Goal: Task Accomplishment & Management: Manage account settings

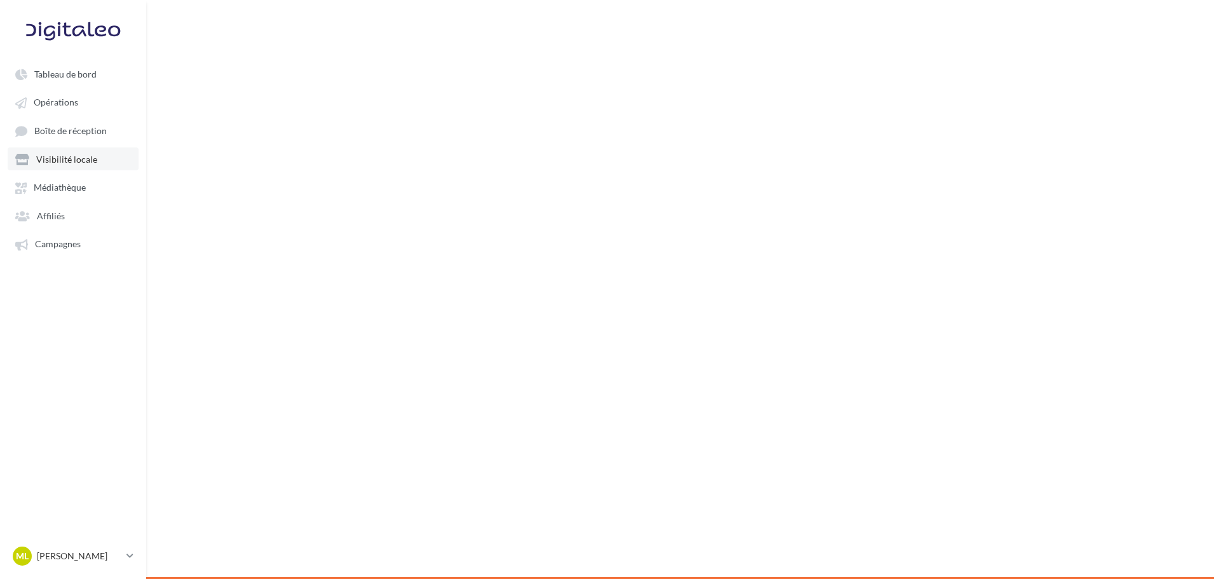
click at [58, 161] on span "Visibilité locale" at bounding box center [66, 159] width 61 height 11
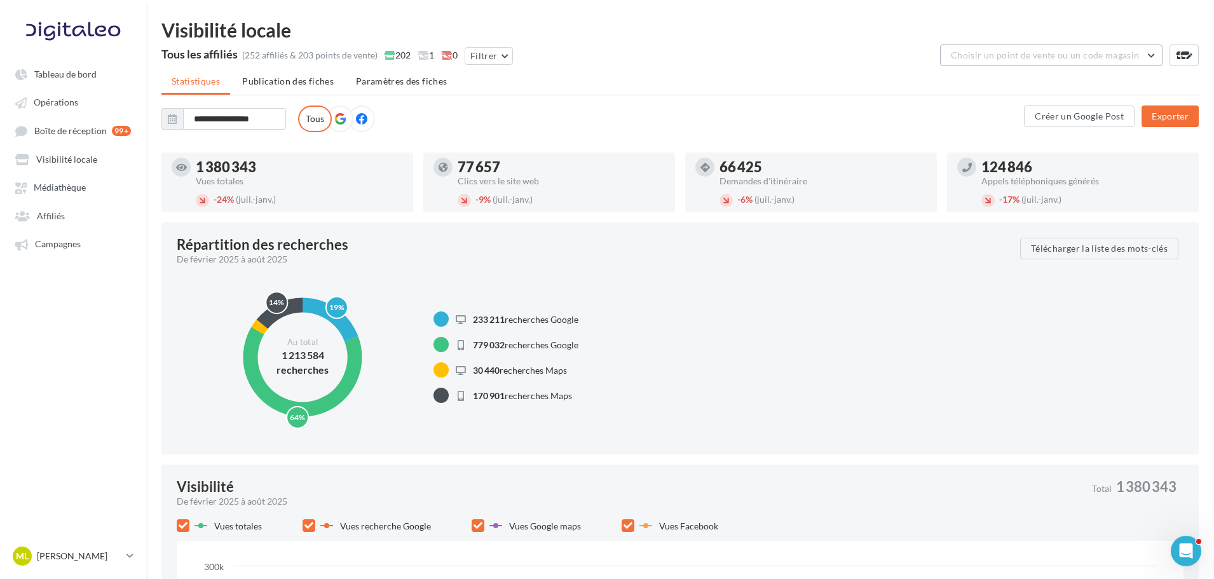
click at [1064, 59] on span "Choisir un point de vente ou un code magasin" at bounding box center [1045, 55] width 188 height 11
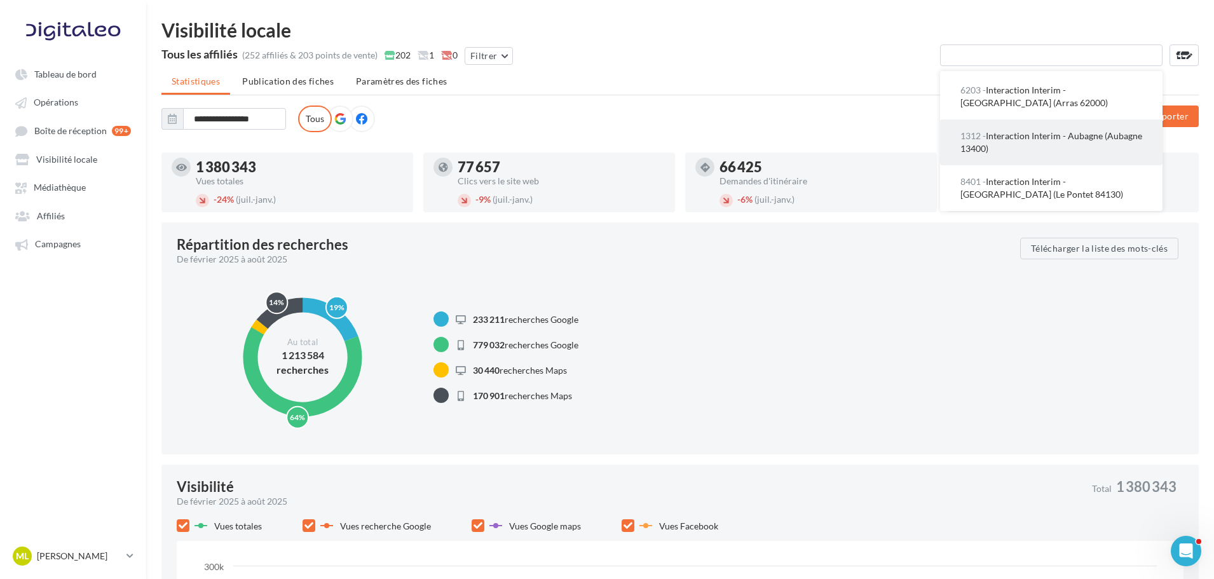
scroll to position [1589, 0]
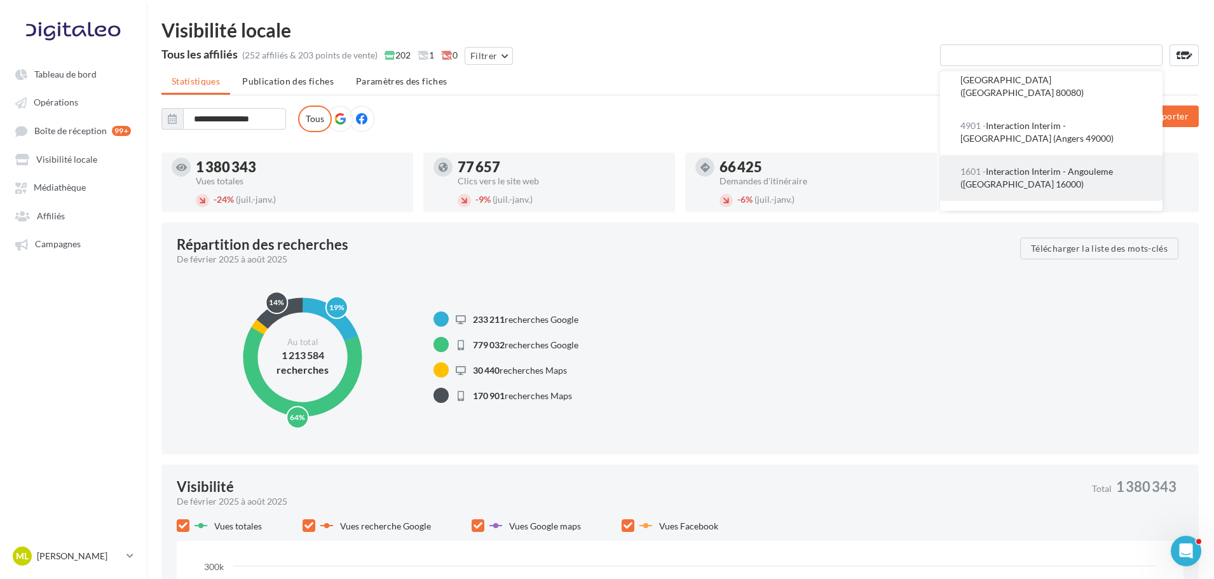
click at [1038, 157] on button "1601 - Interaction Interim - Angouleme ([GEOGRAPHIC_DATA] 16000)" at bounding box center [1051, 178] width 222 height 46
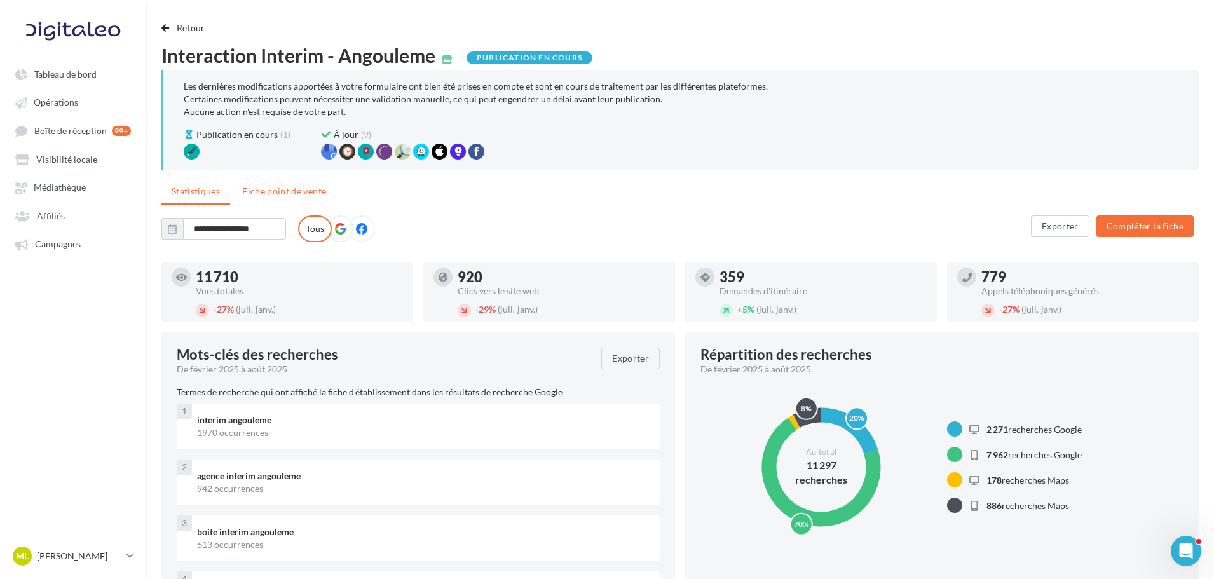
click at [261, 189] on span "Fiche point de vente" at bounding box center [284, 191] width 84 height 11
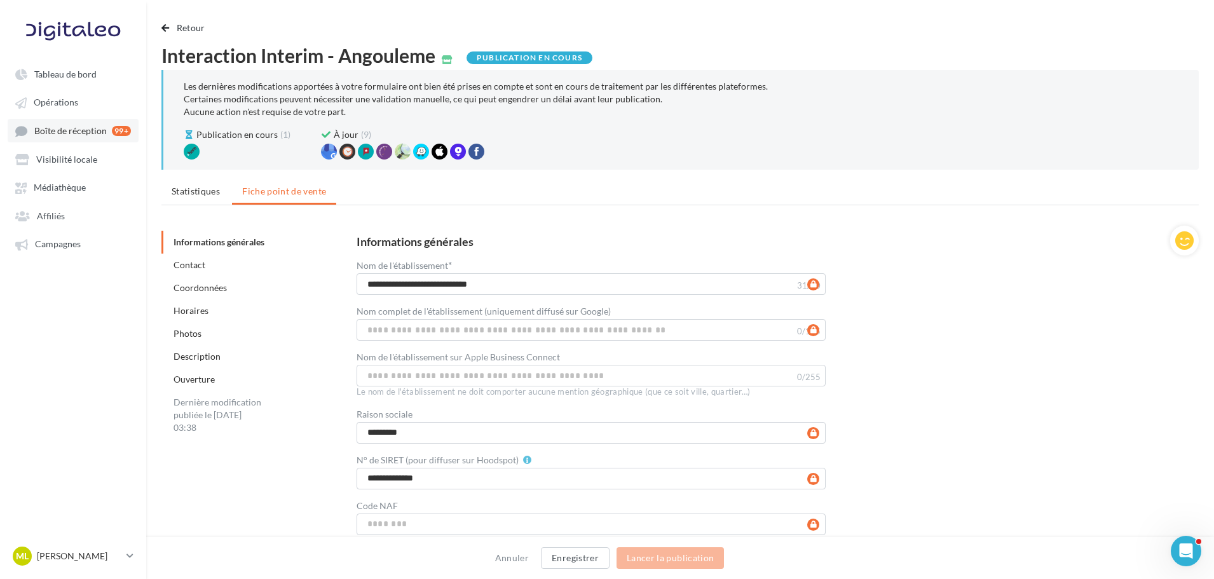
click at [69, 139] on link "Boîte de réception 99+" at bounding box center [73, 131] width 131 height 24
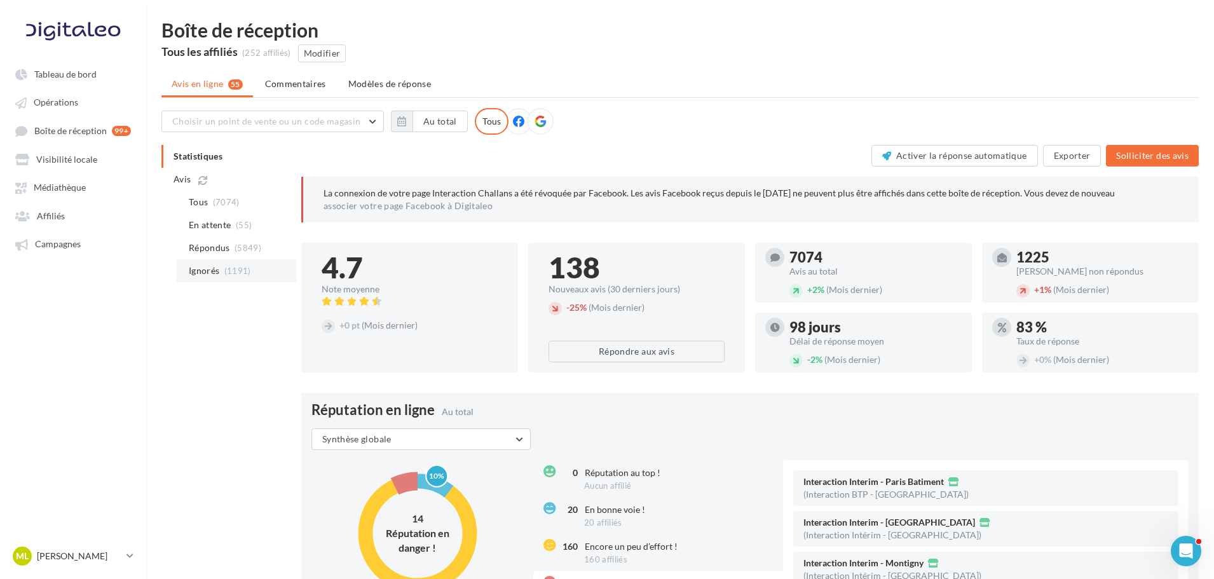
click at [236, 269] on span "(1191)" at bounding box center [237, 271] width 27 height 10
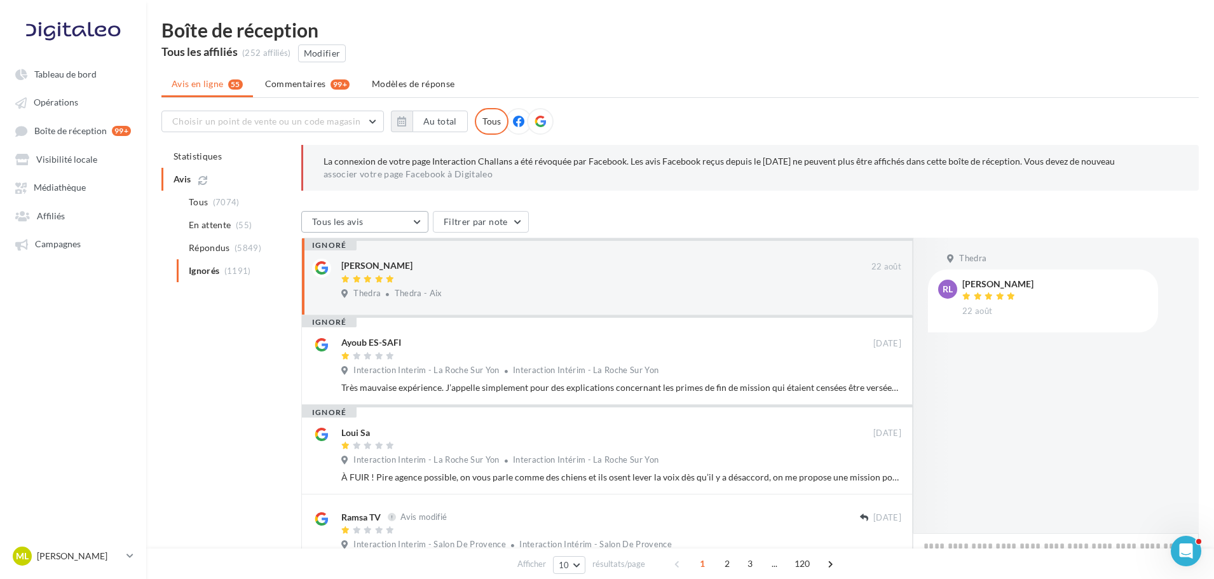
click at [386, 225] on button "Tous les avis" at bounding box center [364, 222] width 127 height 22
click at [215, 223] on span "En attente" at bounding box center [210, 225] width 43 height 13
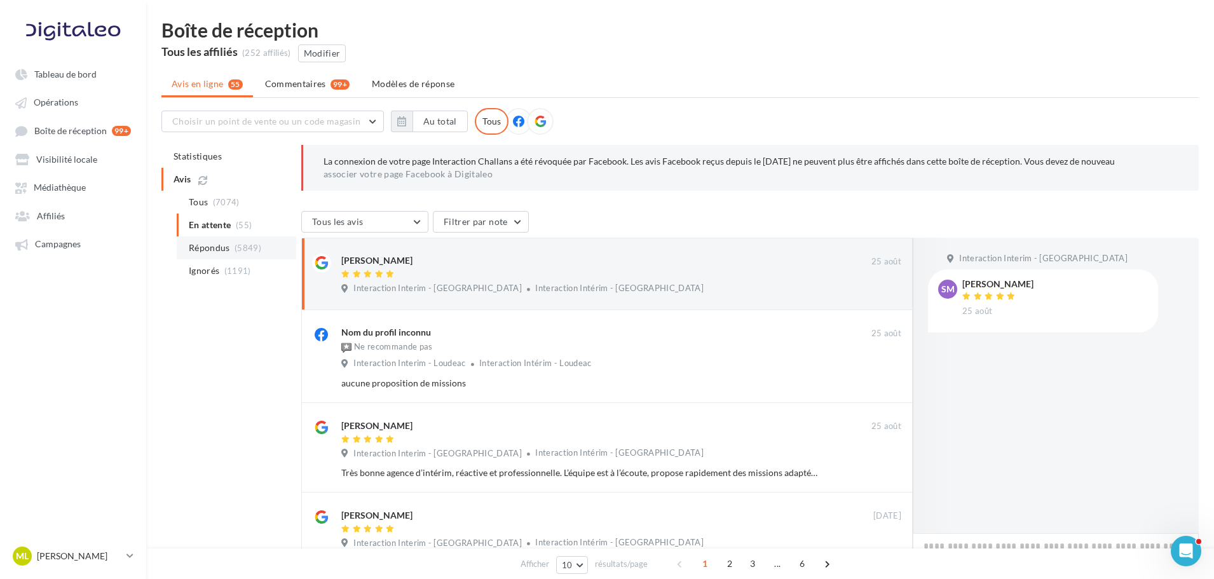
click at [217, 245] on span "Répondus" at bounding box center [209, 247] width 41 height 13
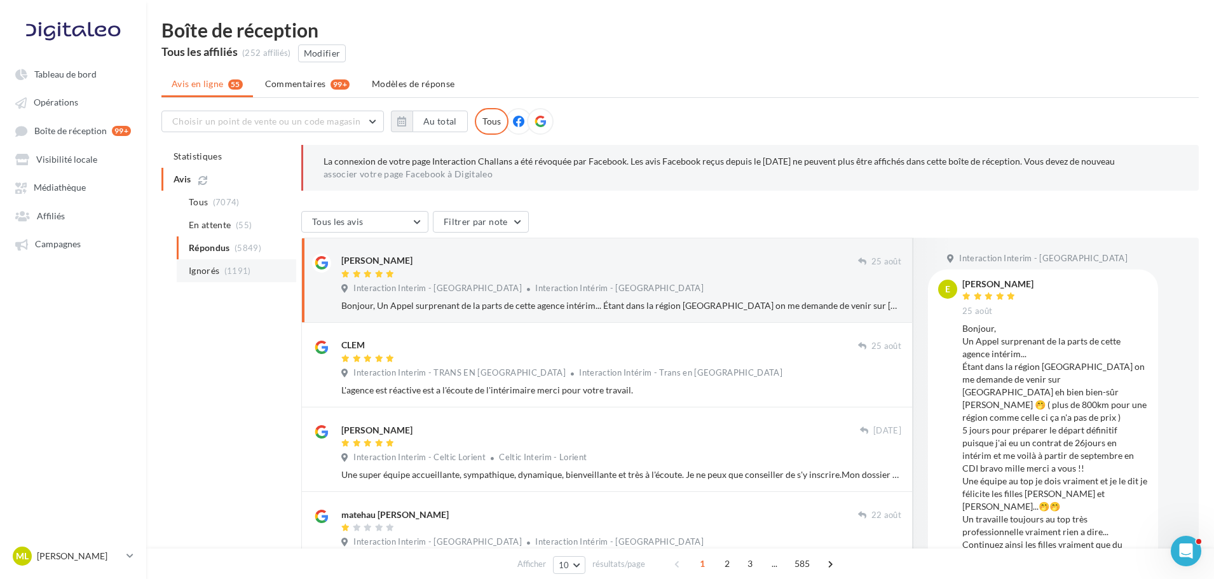
click at [226, 276] on li "Ignorés (1191)" at bounding box center [236, 270] width 119 height 23
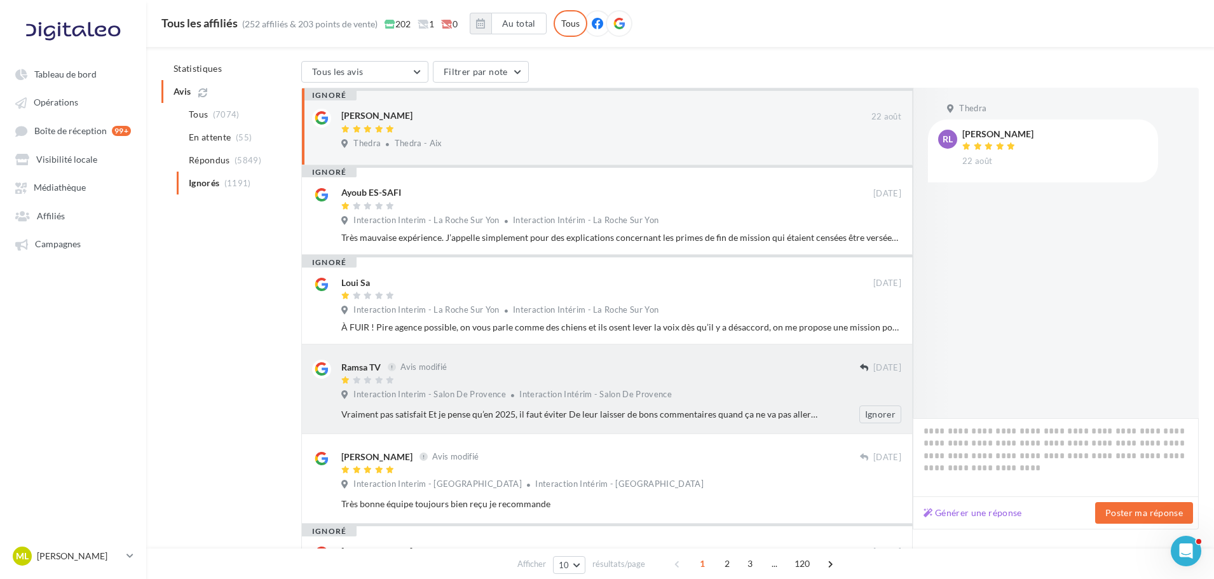
scroll to position [201, 0]
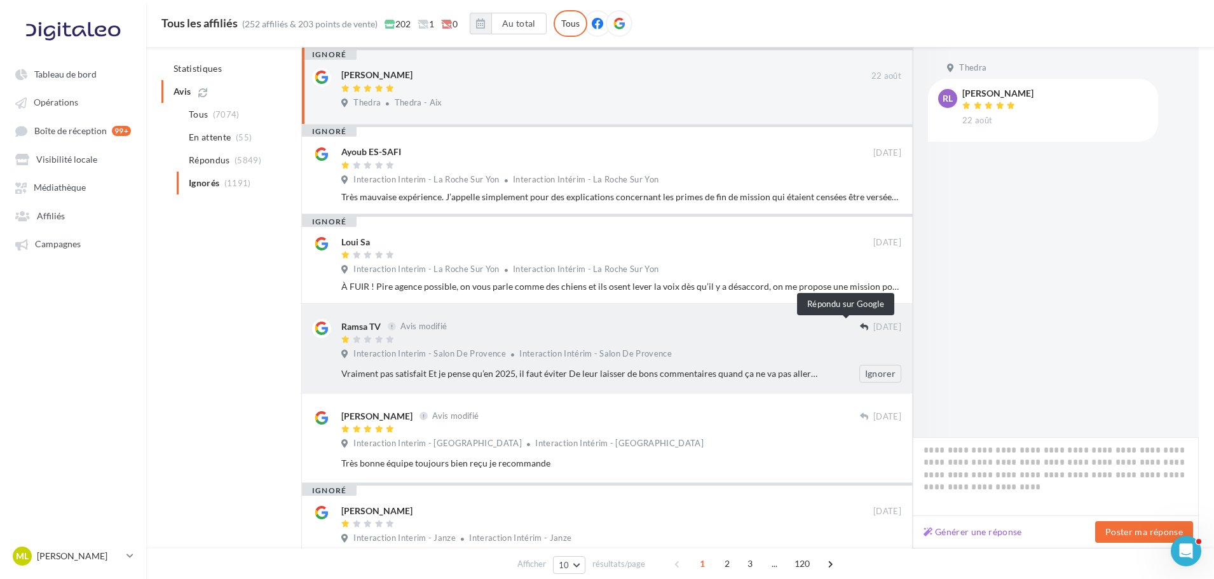
click at [860, 324] on icon at bounding box center [864, 327] width 8 height 8
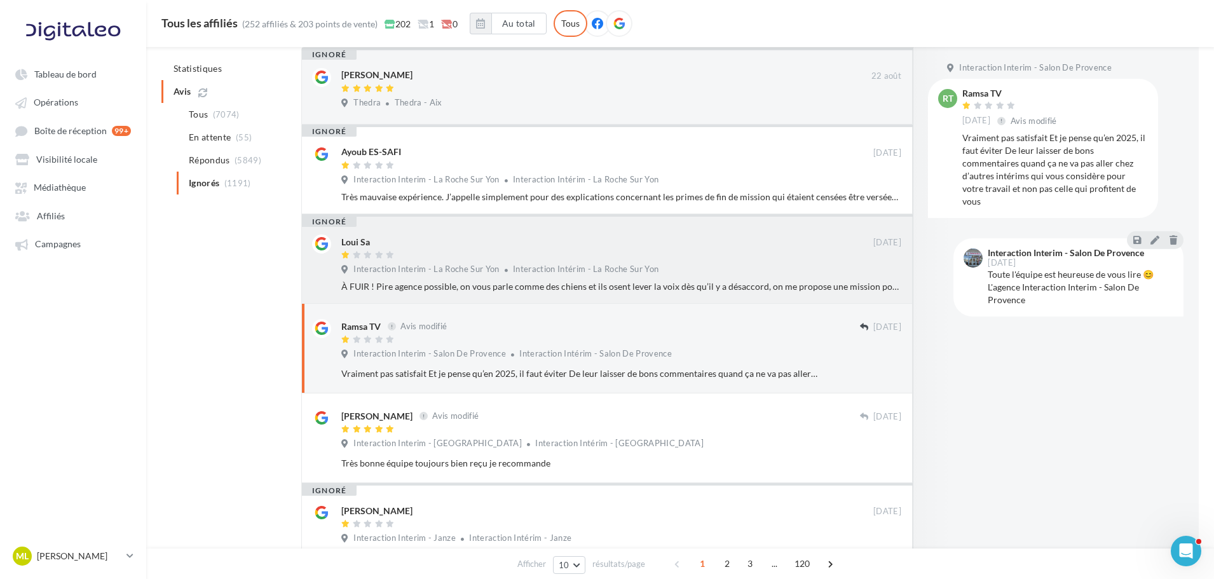
click at [740, 267] on div "Interaction Interim - La Roche Sur Yon Interaction Intérim - La Roche Sur Yon" at bounding box center [621, 271] width 560 height 14
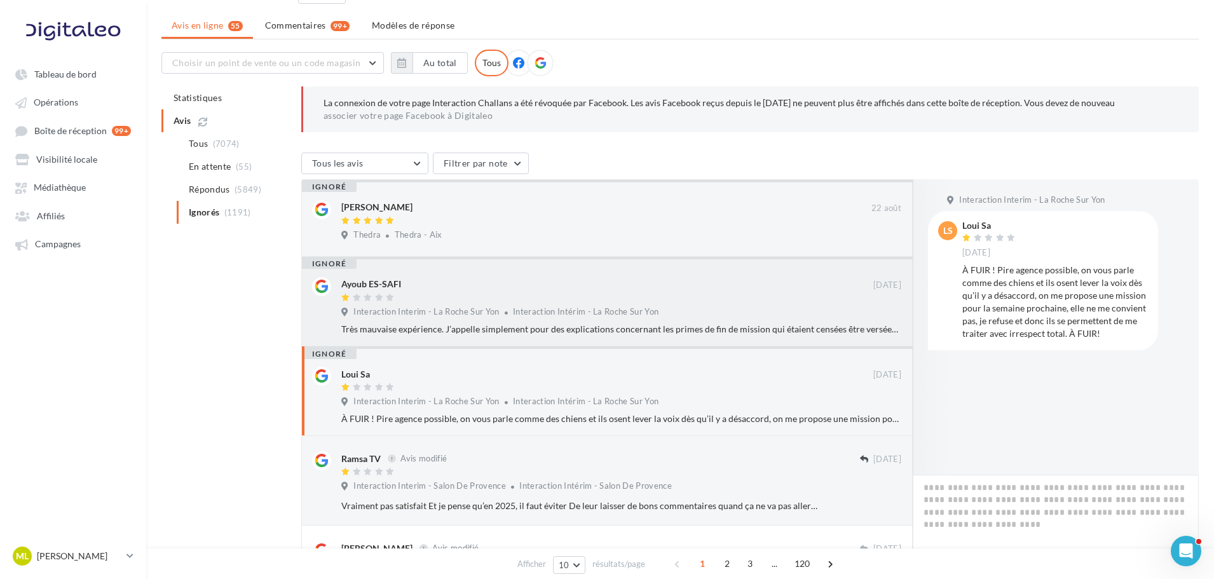
scroll to position [137, 0]
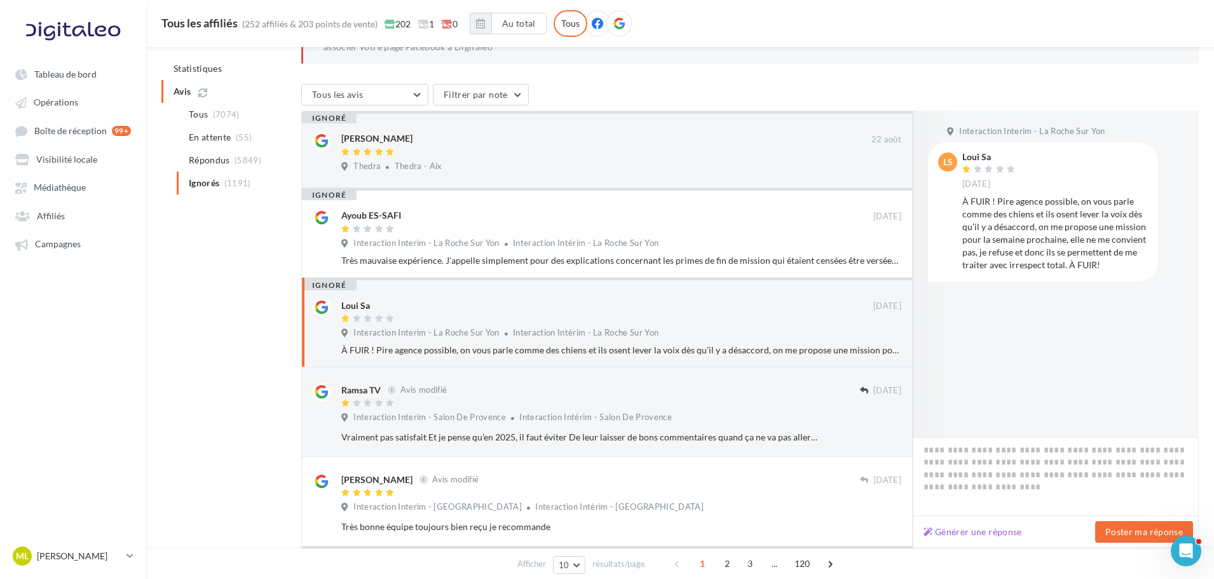
click at [243, 448] on div "Statistiques Avis Tous (7074) En attente (55) Répondus (5849) Ignorés (1191) La…" at bounding box center [679, 526] width 1037 height 1017
click at [1189, 553] on icon "Ouvrir le Messenger Intercom" at bounding box center [1184, 549] width 21 height 21
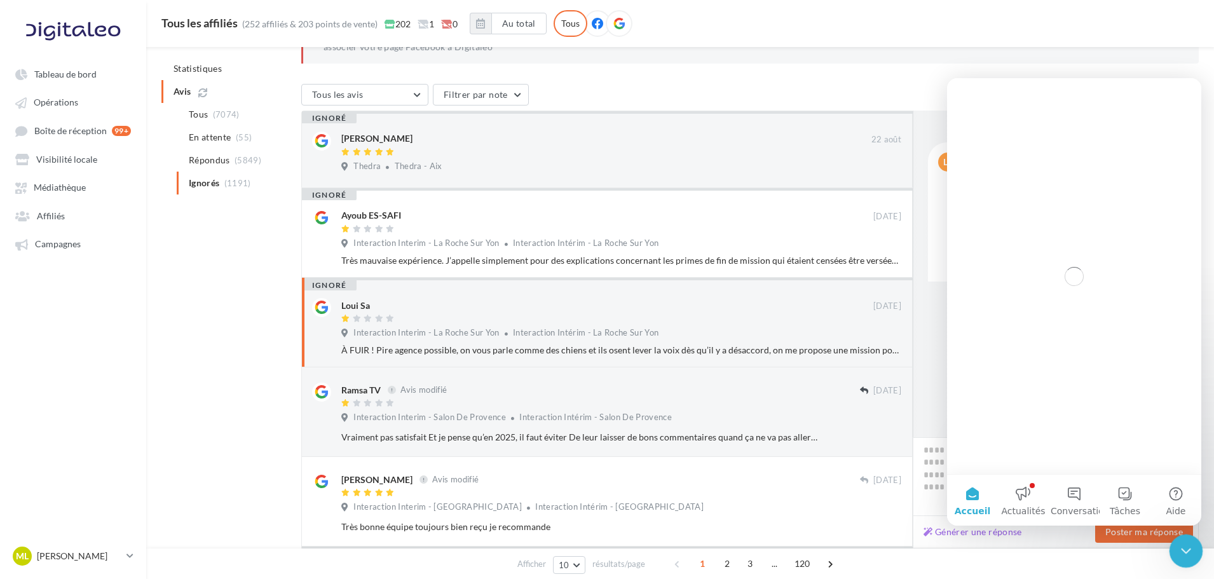
scroll to position [0, 0]
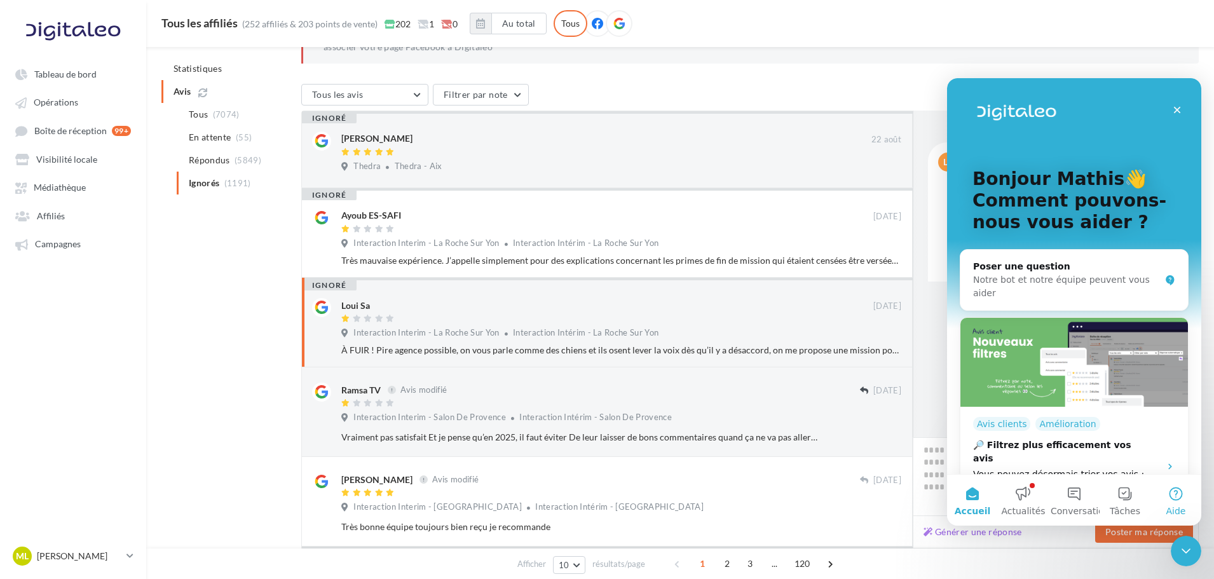
click at [1175, 492] on button "Aide" at bounding box center [1175, 500] width 51 height 51
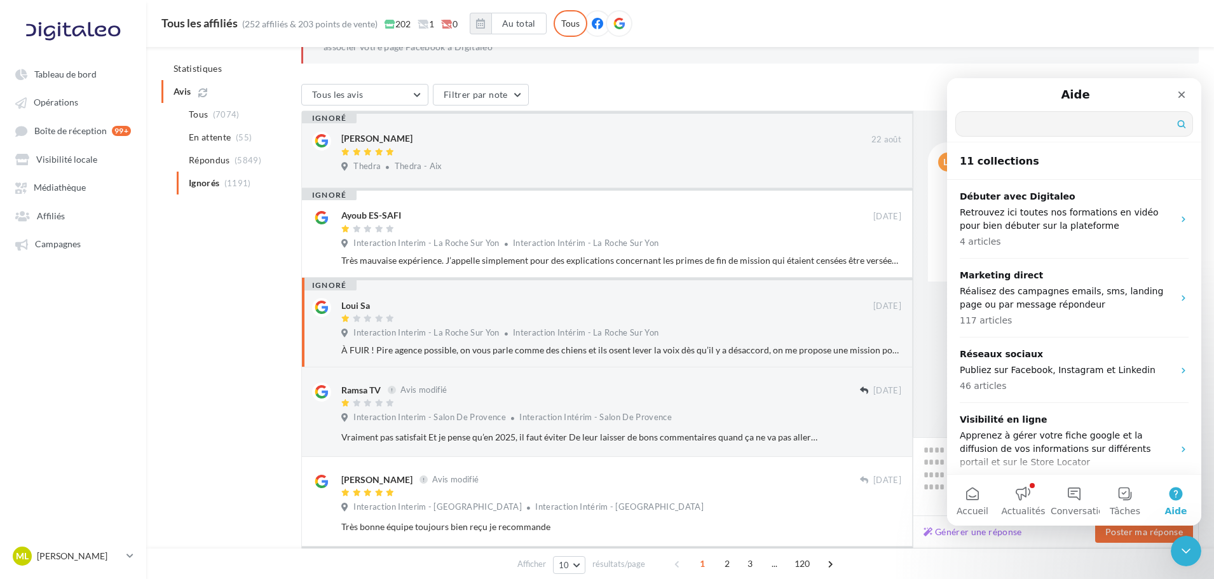
click at [1019, 130] on input "Trouver une réponse" at bounding box center [1074, 124] width 236 height 24
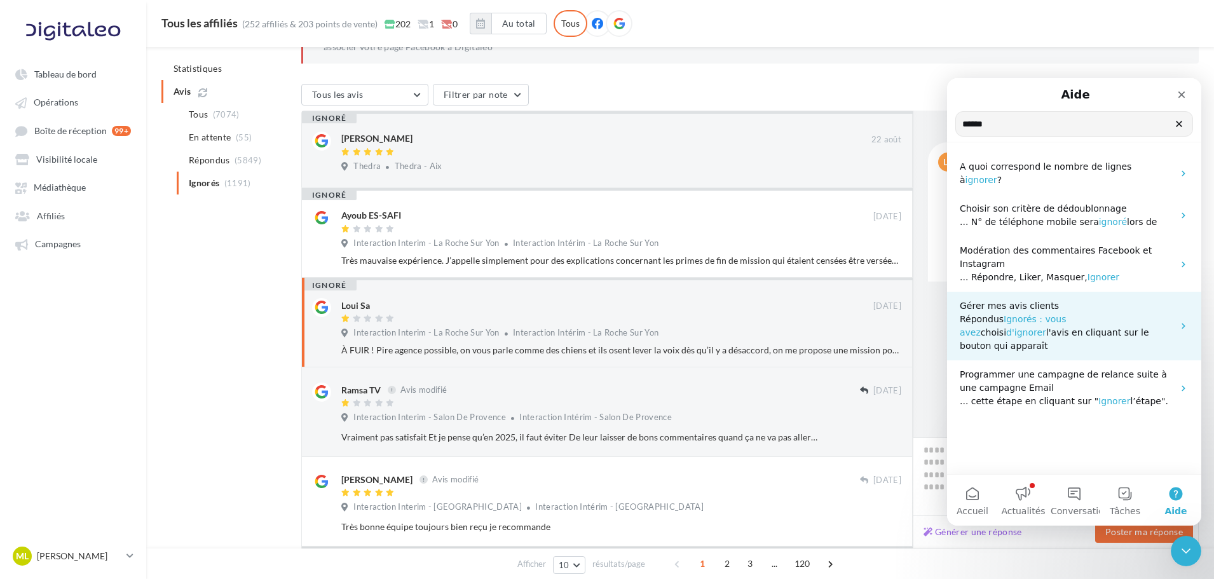
type input "******"
click at [1124, 313] on p "Répondus Ignorés : vous avez choisi d'ignorer l'avis en cliquant sur le bouton …" at bounding box center [1067, 333] width 214 height 40
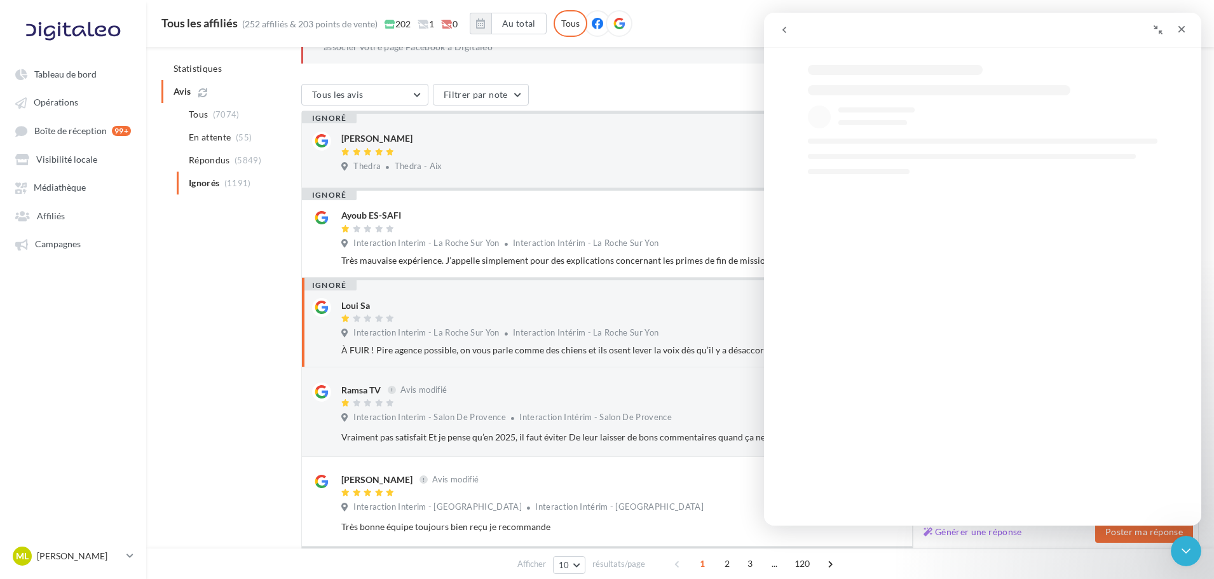
select select "**"
